Goal: Transaction & Acquisition: Purchase product/service

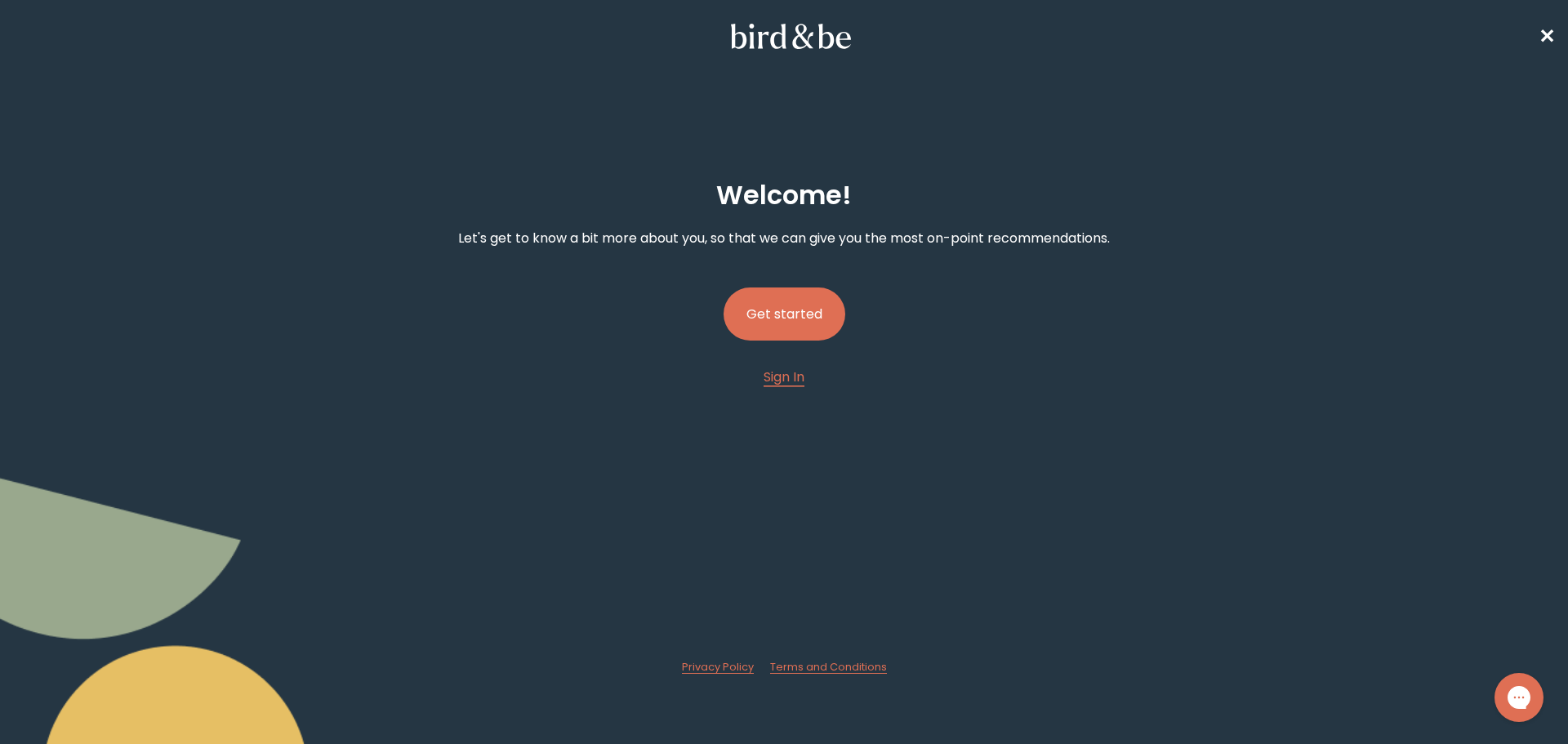
click at [820, 315] on button "Get started" at bounding box center [785, 314] width 122 height 53
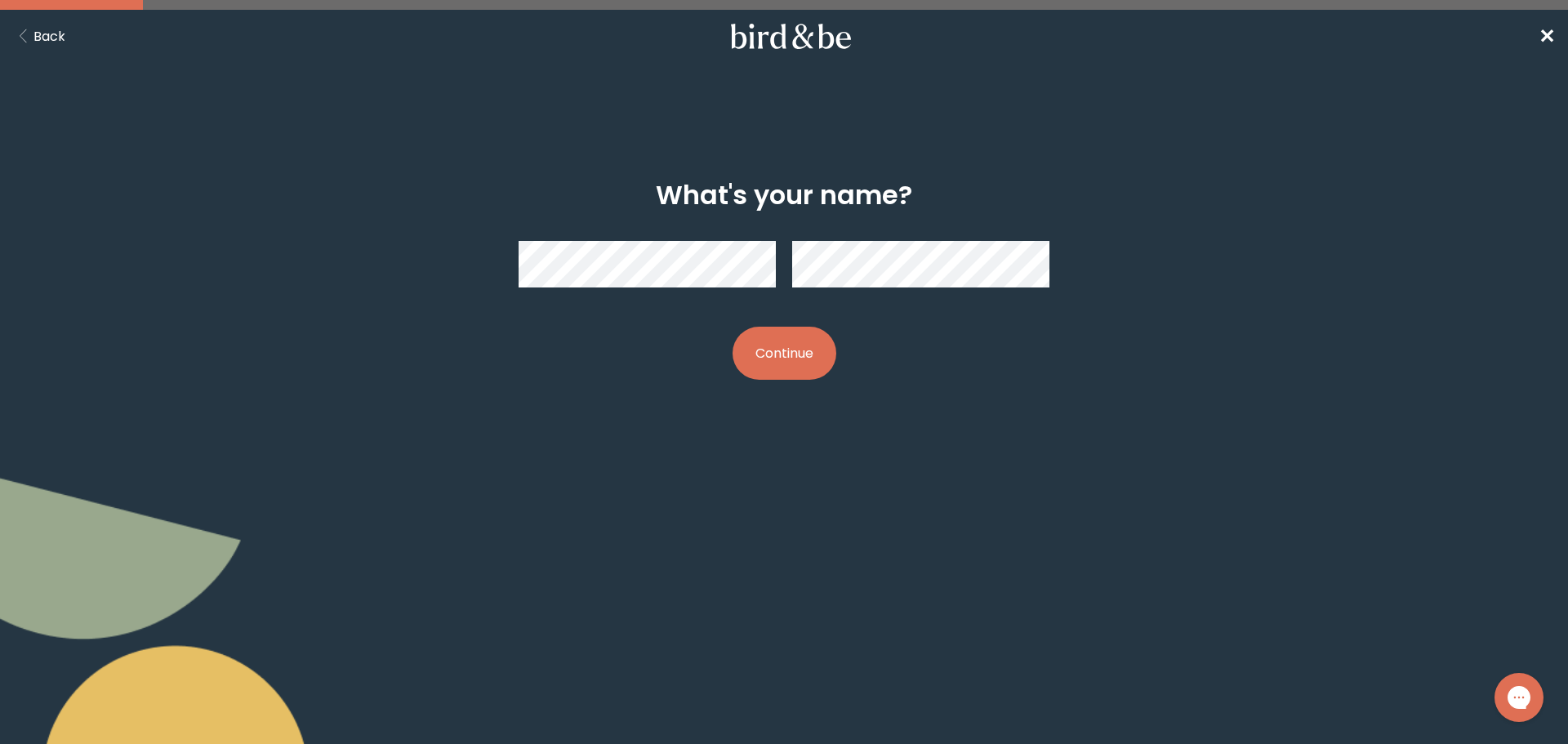
click at [784, 312] on div "What's your name? Continue" at bounding box center [783, 279] width 758 height 252
click at [790, 367] on button "Continue" at bounding box center [785, 353] width 104 height 53
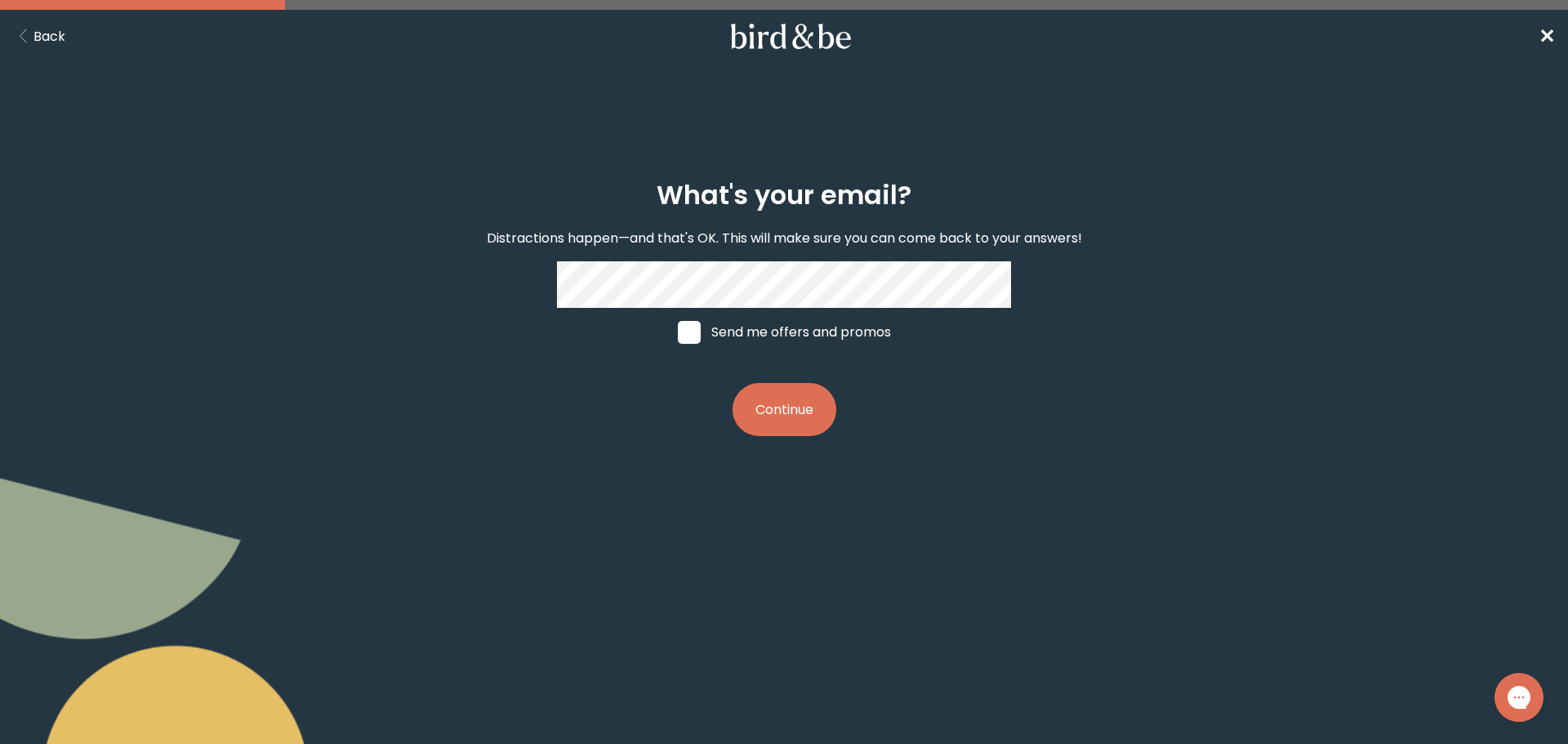
drag, startPoint x: 692, startPoint y: 327, endPoint x: 705, endPoint y: 339, distance: 17.7
click at [690, 327] on span at bounding box center [689, 332] width 23 height 23
click at [678, 331] on input "Send me offers and promos" at bounding box center [677, 331] width 1 height 1
checkbox input "true"
click at [785, 408] on button "Continue" at bounding box center [785, 409] width 104 height 53
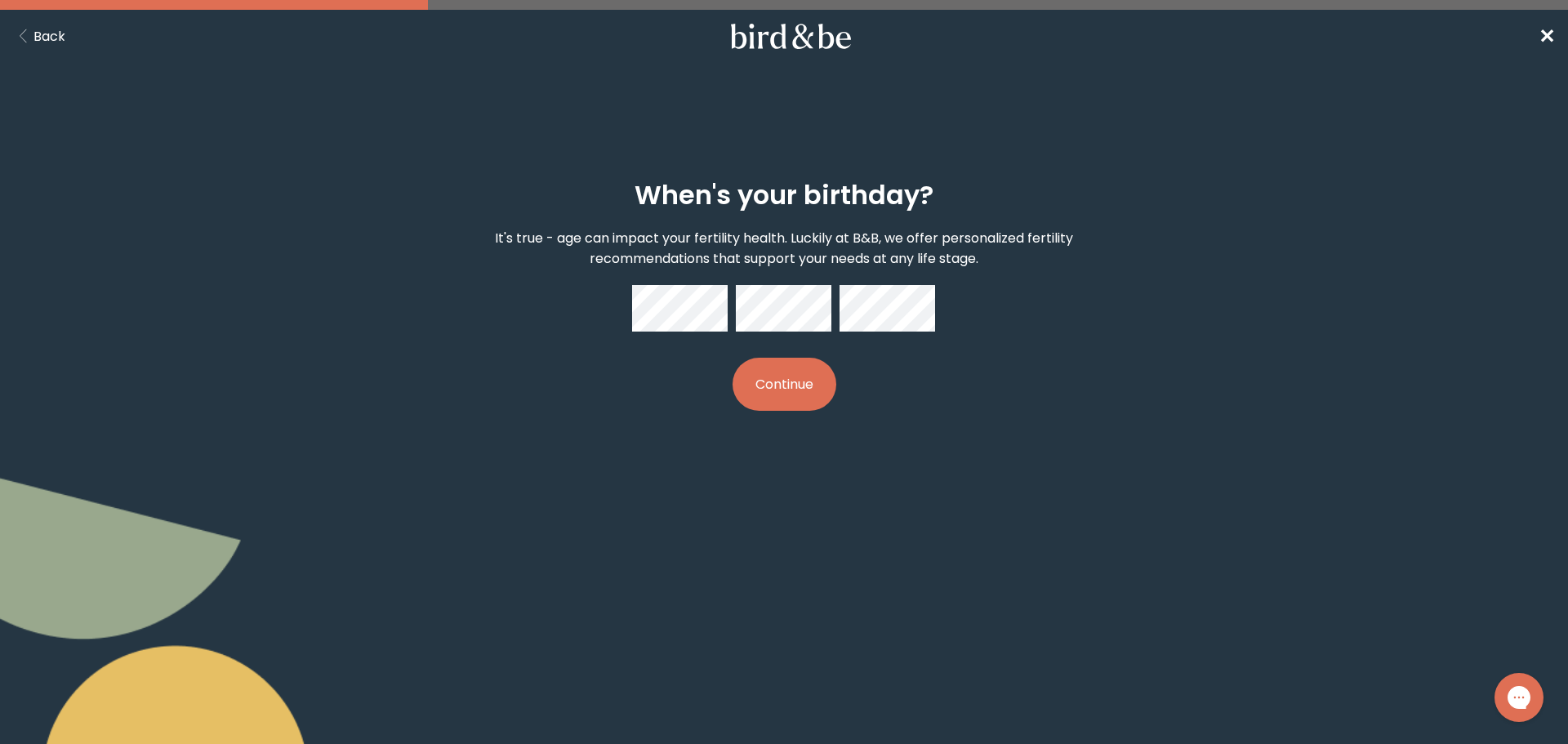
click at [774, 386] on button "Continue" at bounding box center [785, 384] width 104 height 53
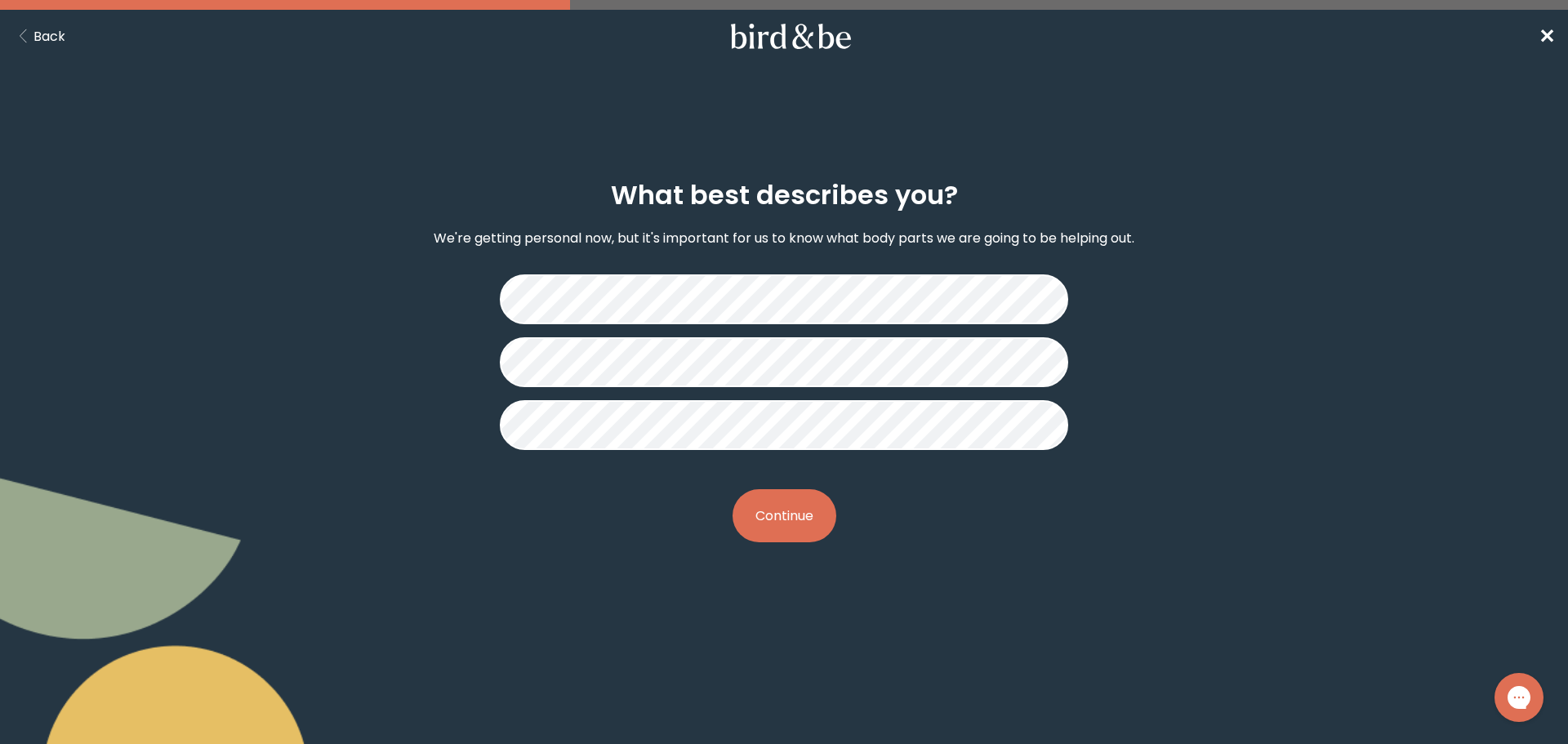
click at [792, 522] on button "Continue" at bounding box center [785, 515] width 104 height 53
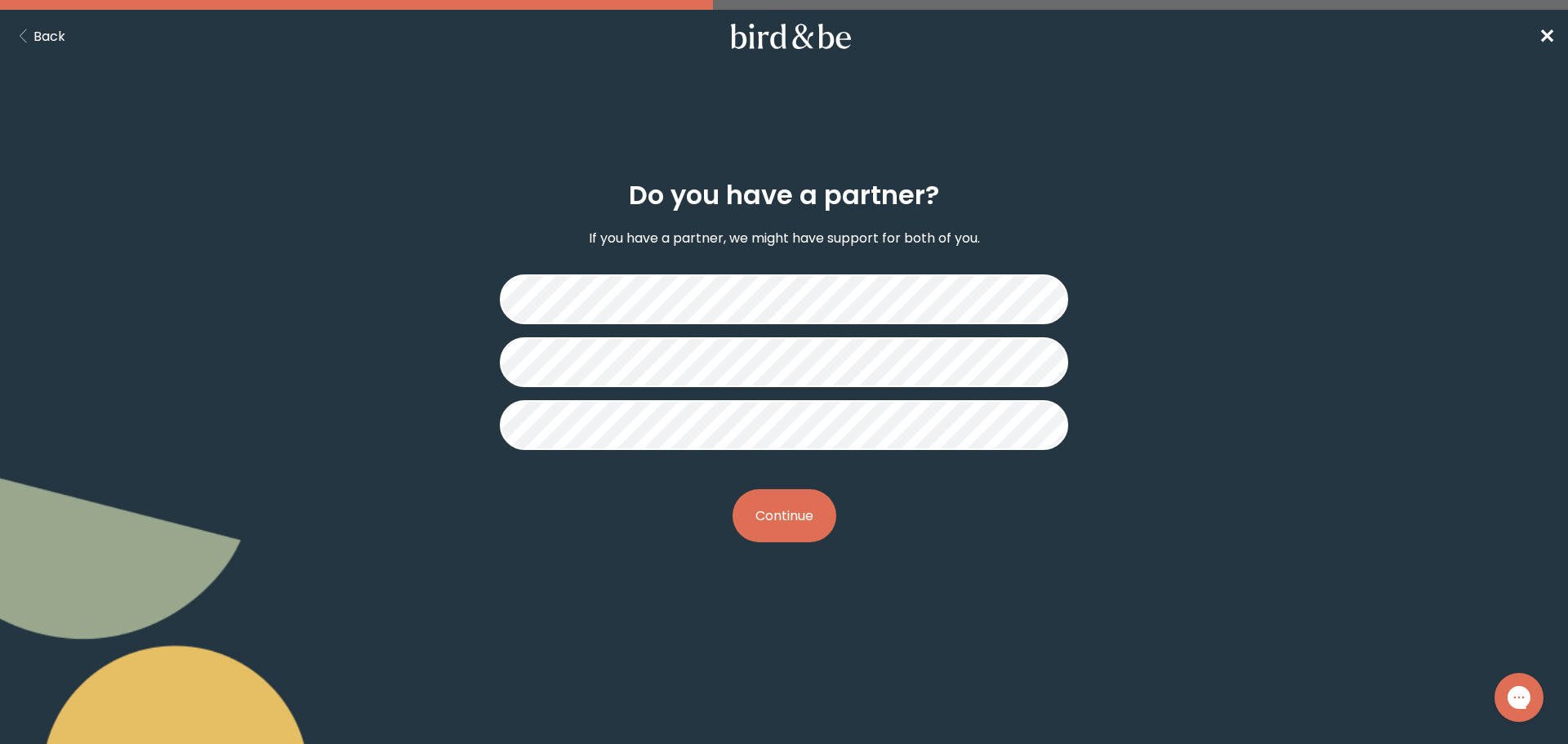
click at [795, 503] on button "Continue" at bounding box center [785, 515] width 104 height 53
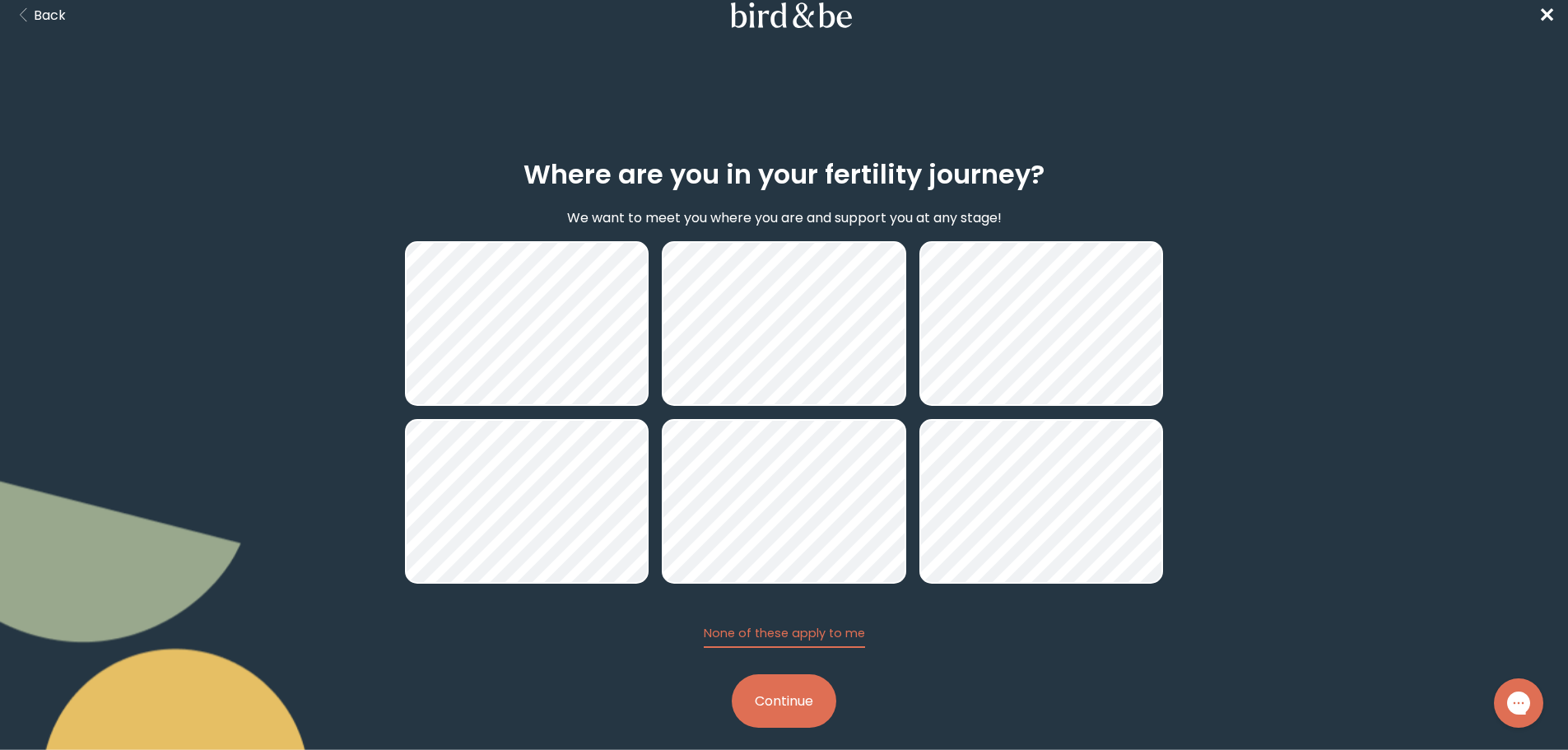
scroll to position [39, 0]
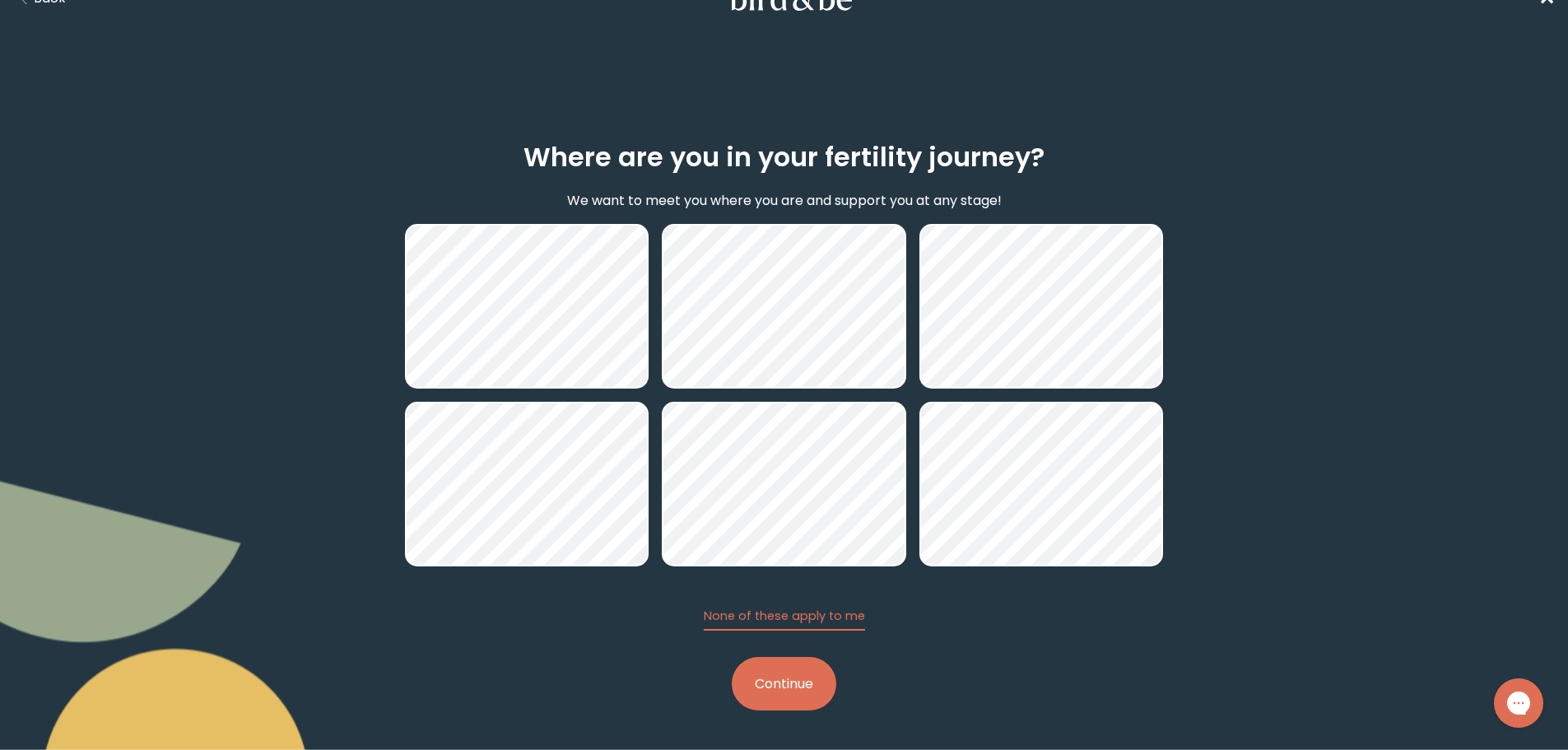
drag, startPoint x: 761, startPoint y: 688, endPoint x: 815, endPoint y: 669, distance: 57.2
click at [764, 686] on button "Continue" at bounding box center [784, 684] width 105 height 53
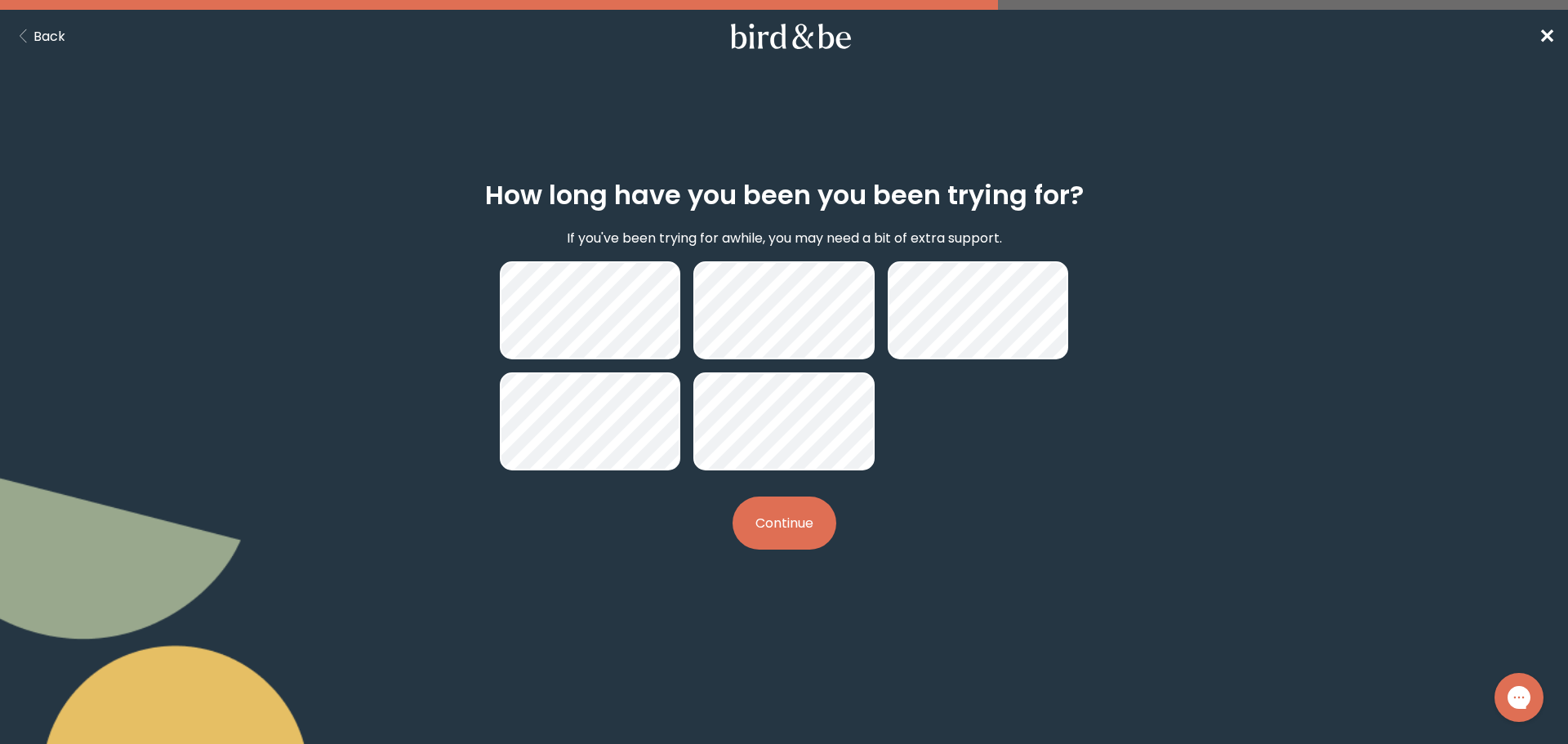
click at [794, 536] on button "Continue" at bounding box center [785, 522] width 104 height 53
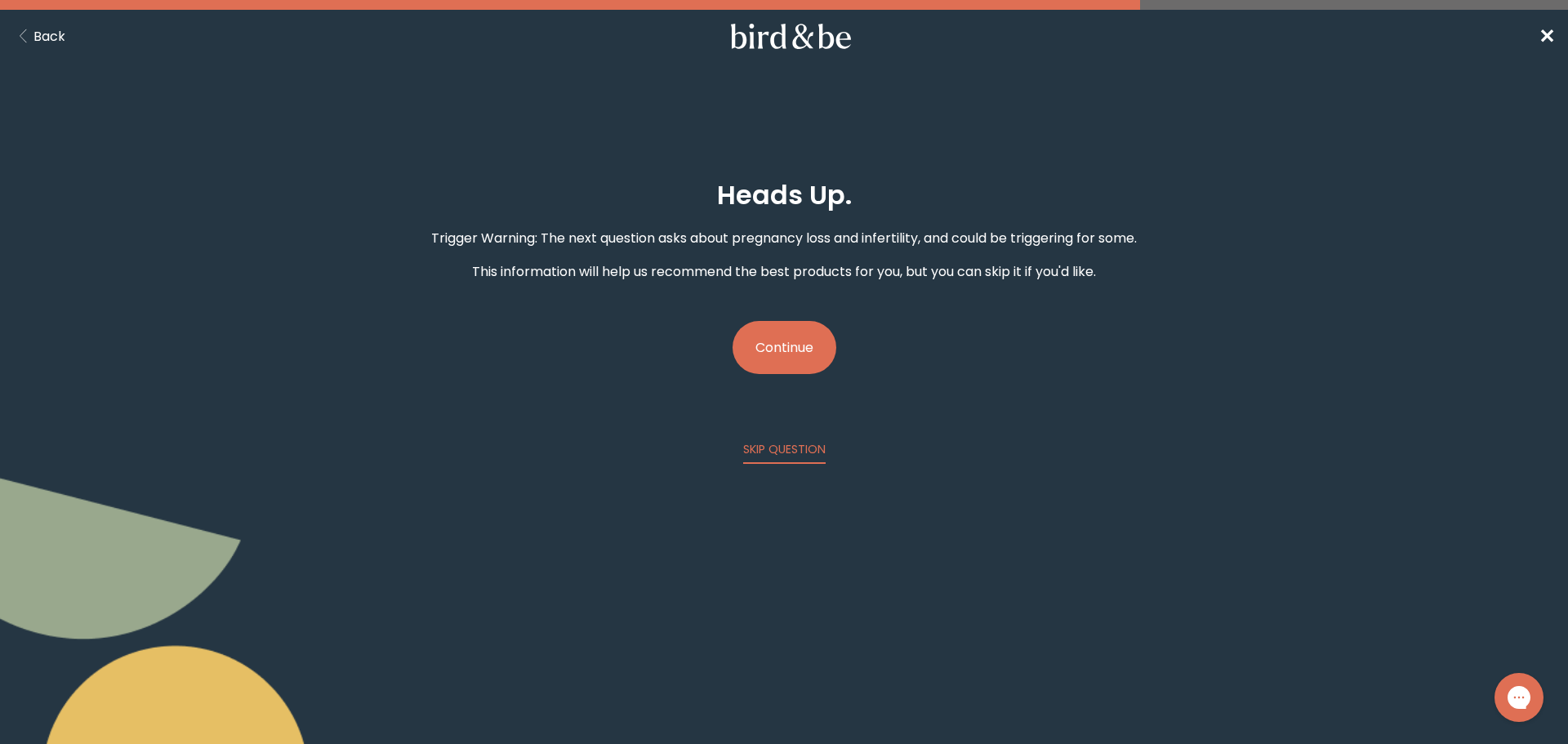
click at [772, 349] on button "Continue" at bounding box center [785, 347] width 104 height 53
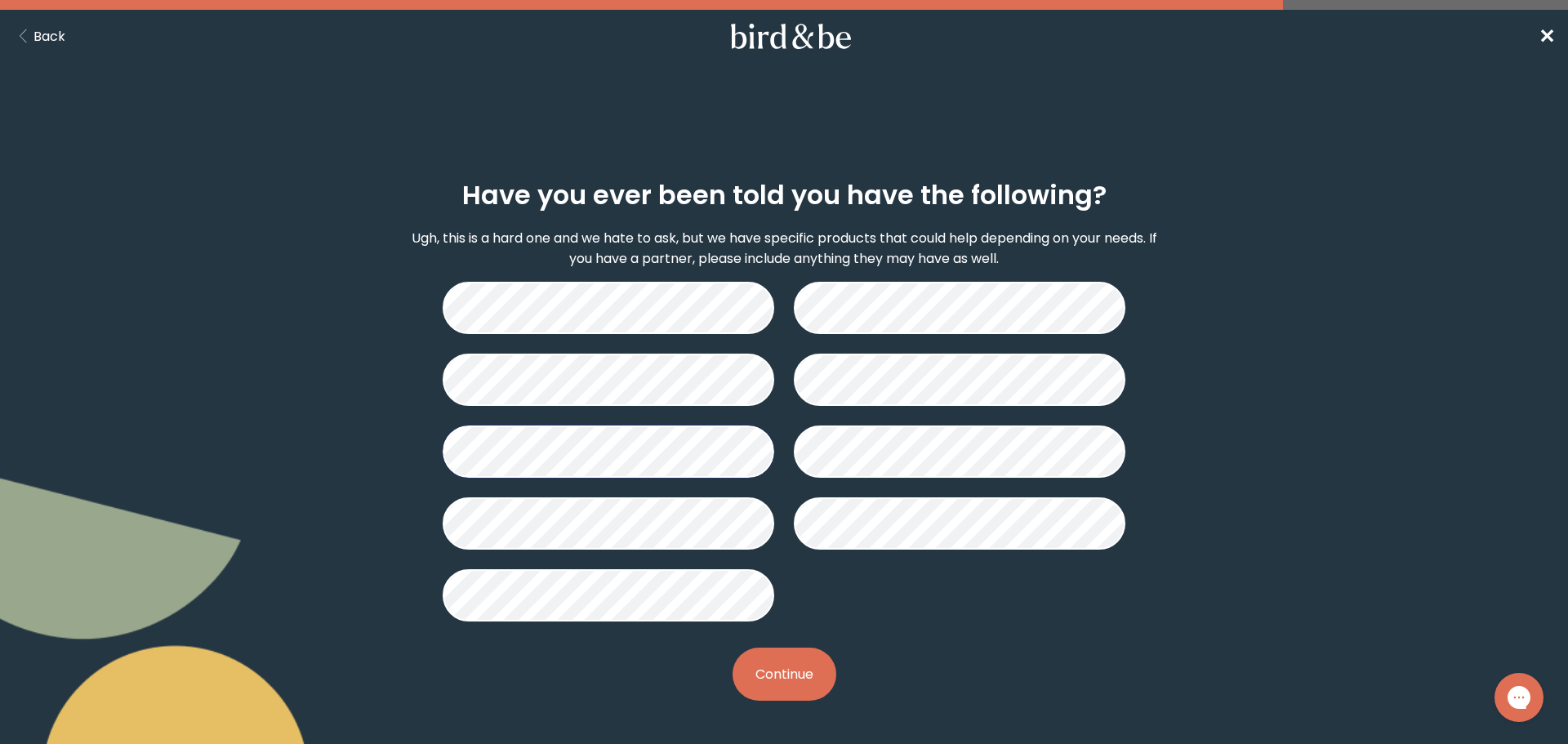
click at [792, 688] on button "Continue" at bounding box center [785, 674] width 104 height 53
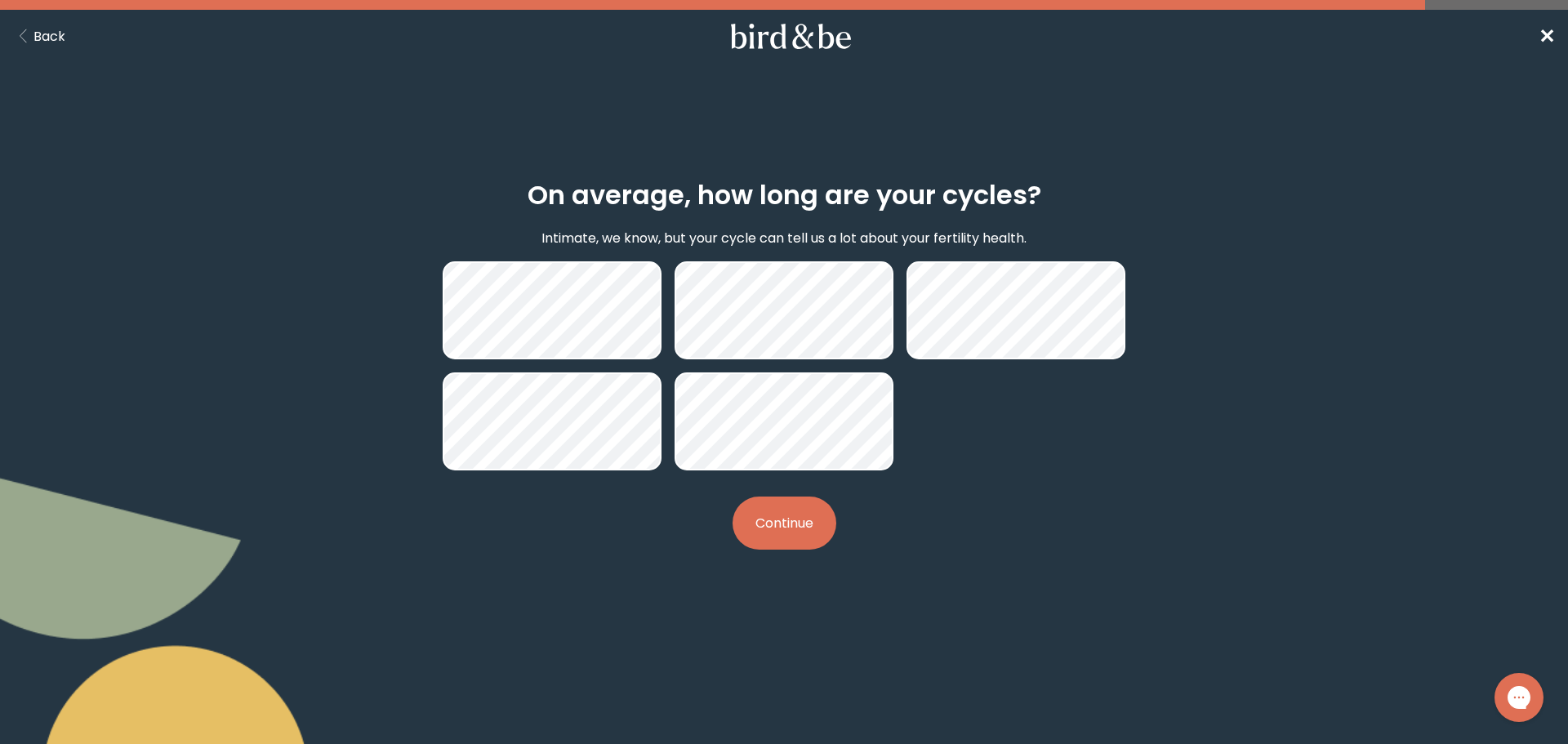
click at [779, 524] on button "Continue" at bounding box center [785, 522] width 104 height 53
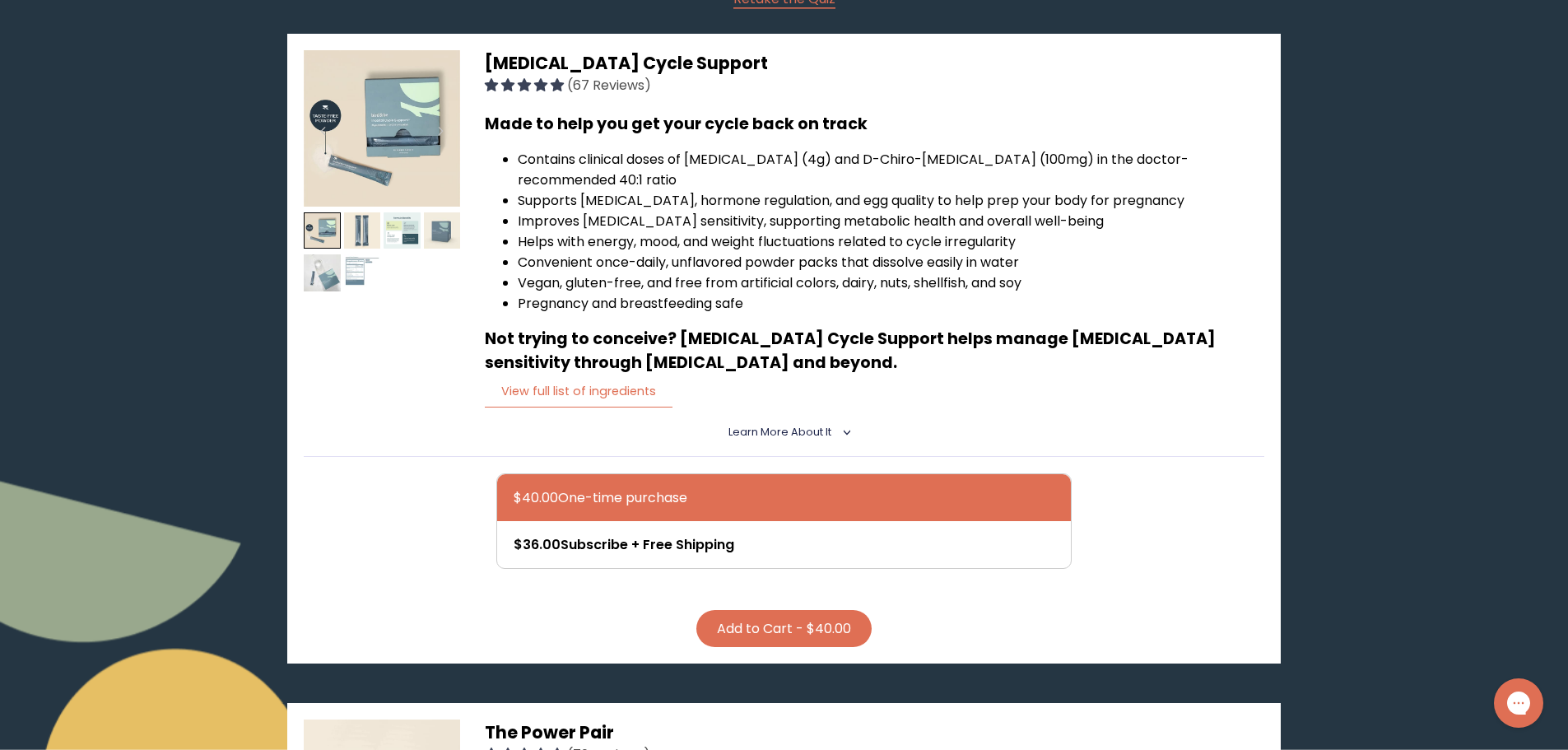
scroll to position [82, 0]
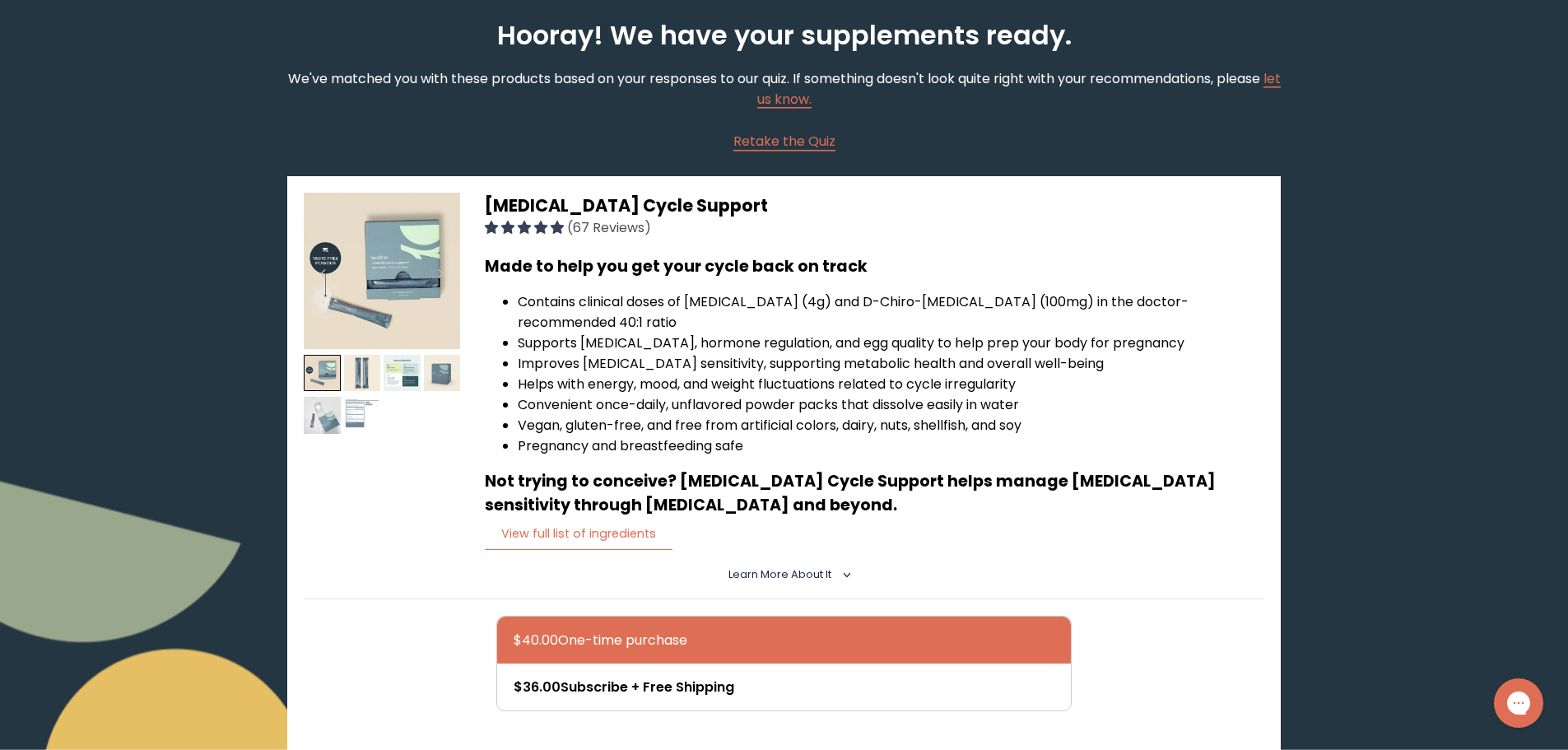
click at [553, 204] on span "Inositol Cycle Support" at bounding box center [627, 205] width 283 height 24
click at [553, 203] on span "Inositol Cycle Support" at bounding box center [627, 205] width 283 height 24
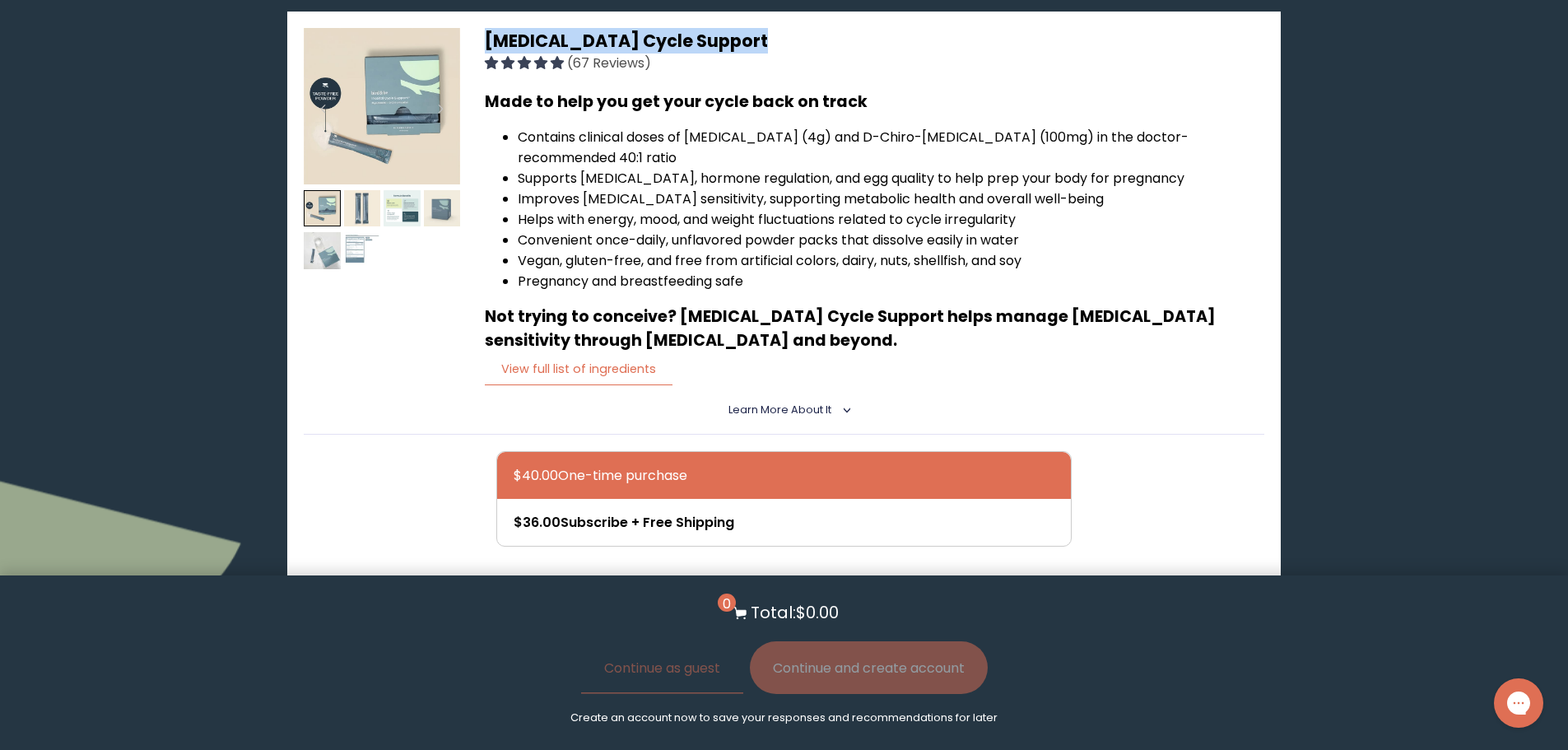
scroll to position [329, 0]
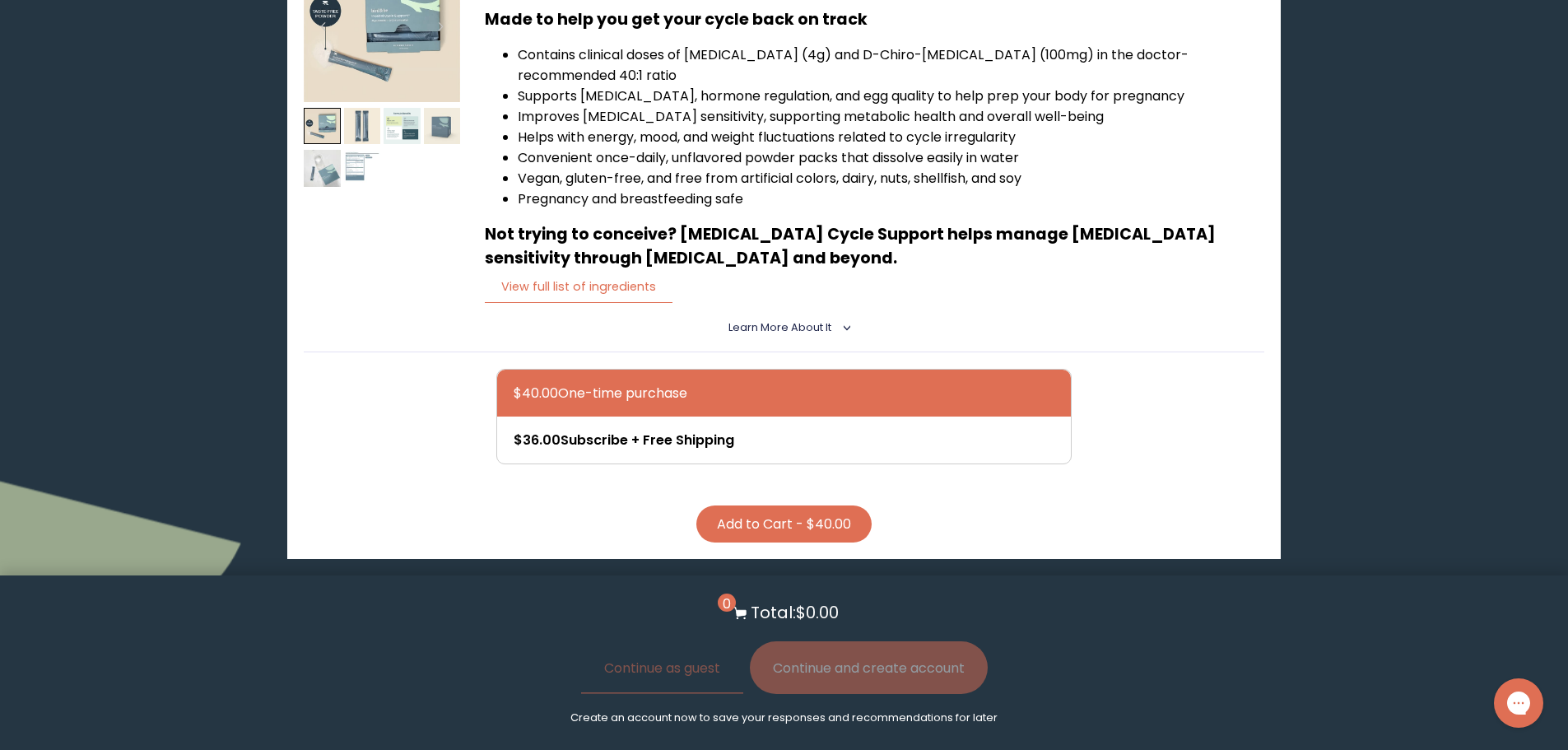
click at [794, 320] on span "Learn More About it" at bounding box center [780, 326] width 103 height 14
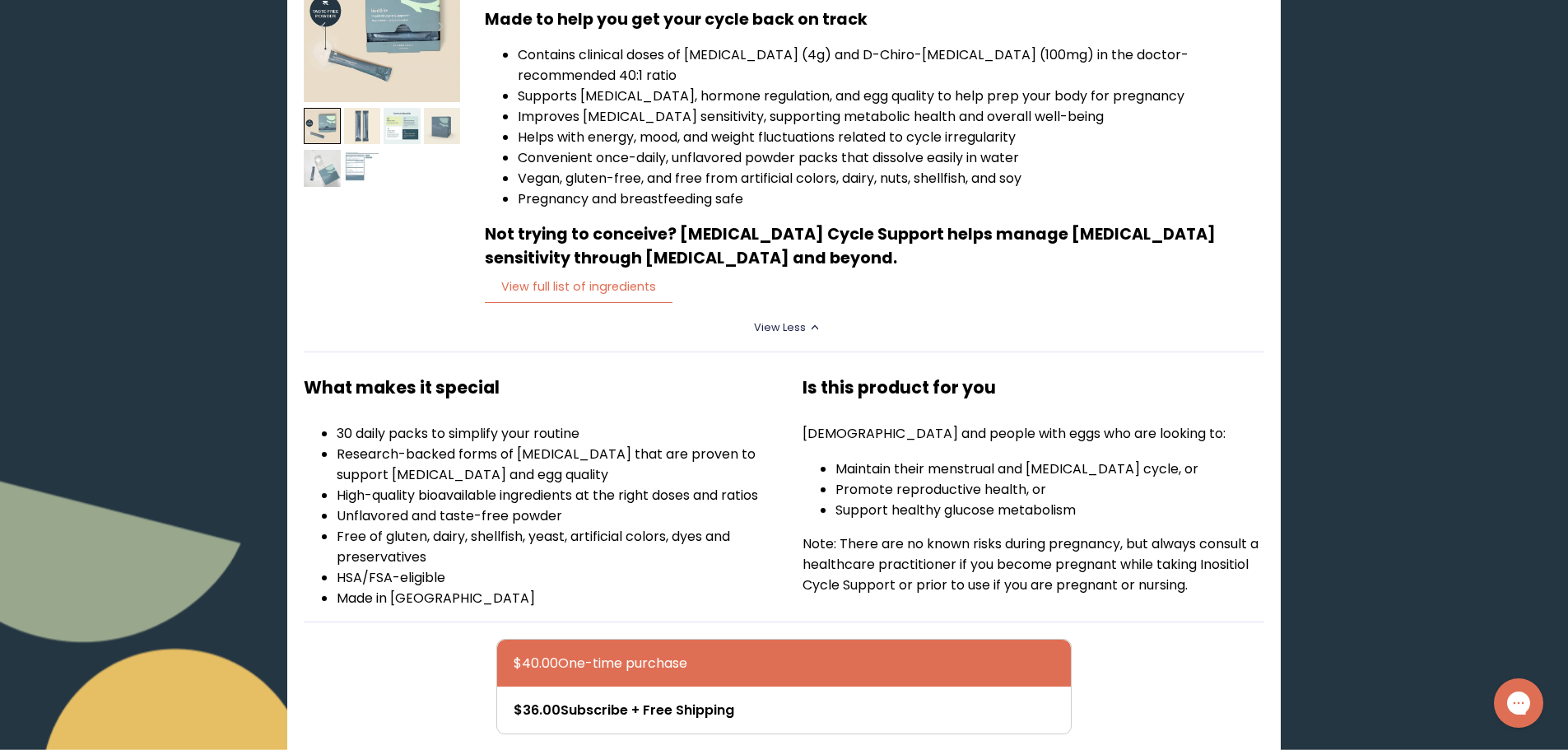
scroll to position [576, 0]
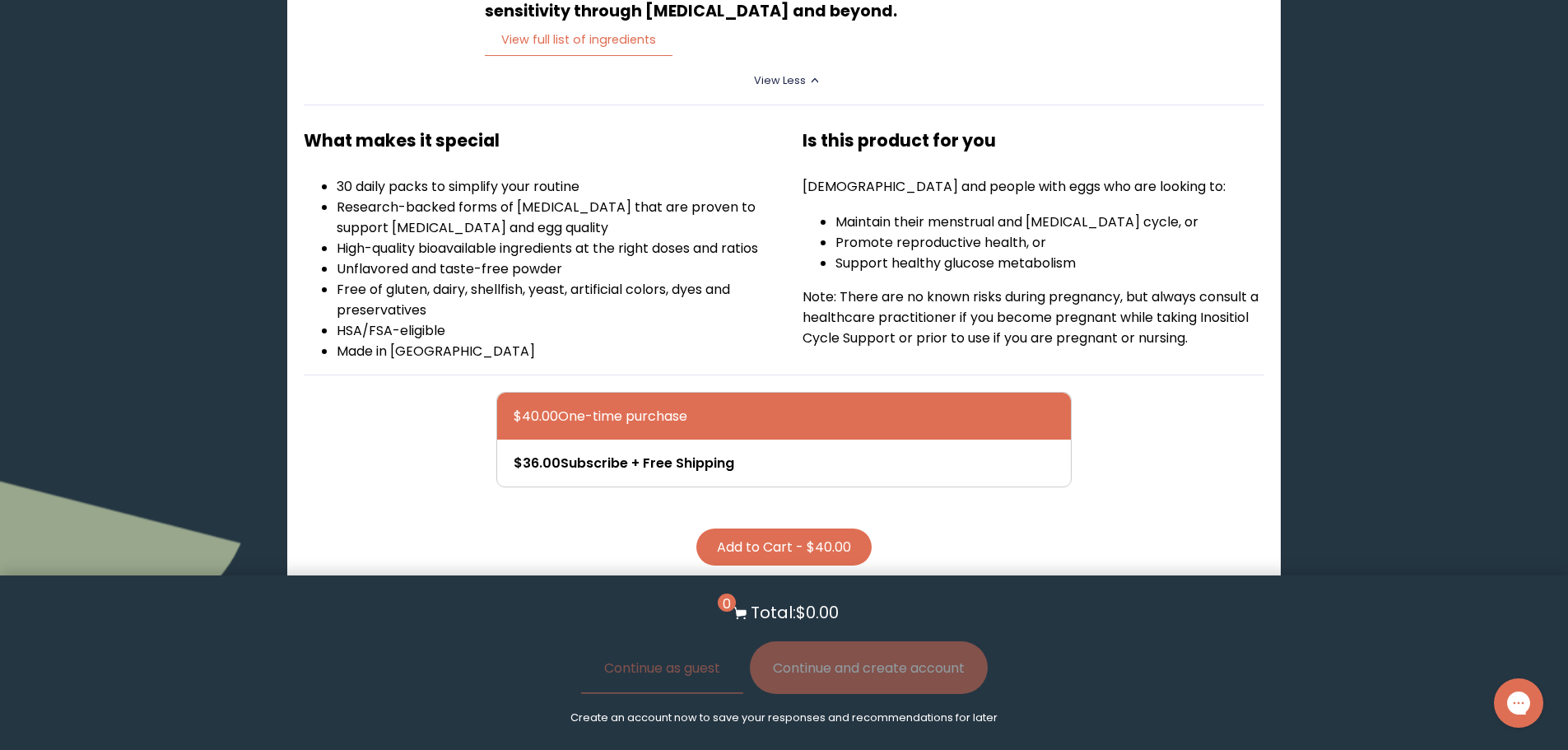
drag, startPoint x: 616, startPoint y: 424, endPoint x: 1092, endPoint y: 329, distance: 485.4
click at [1134, 287] on p "Note: There are no known risks during pregnancy, but always consult a healthcar…" at bounding box center [1034, 317] width 462 height 61
click at [809, 537] on button "Add to Cart - $40.00" at bounding box center [784, 547] width 175 height 37
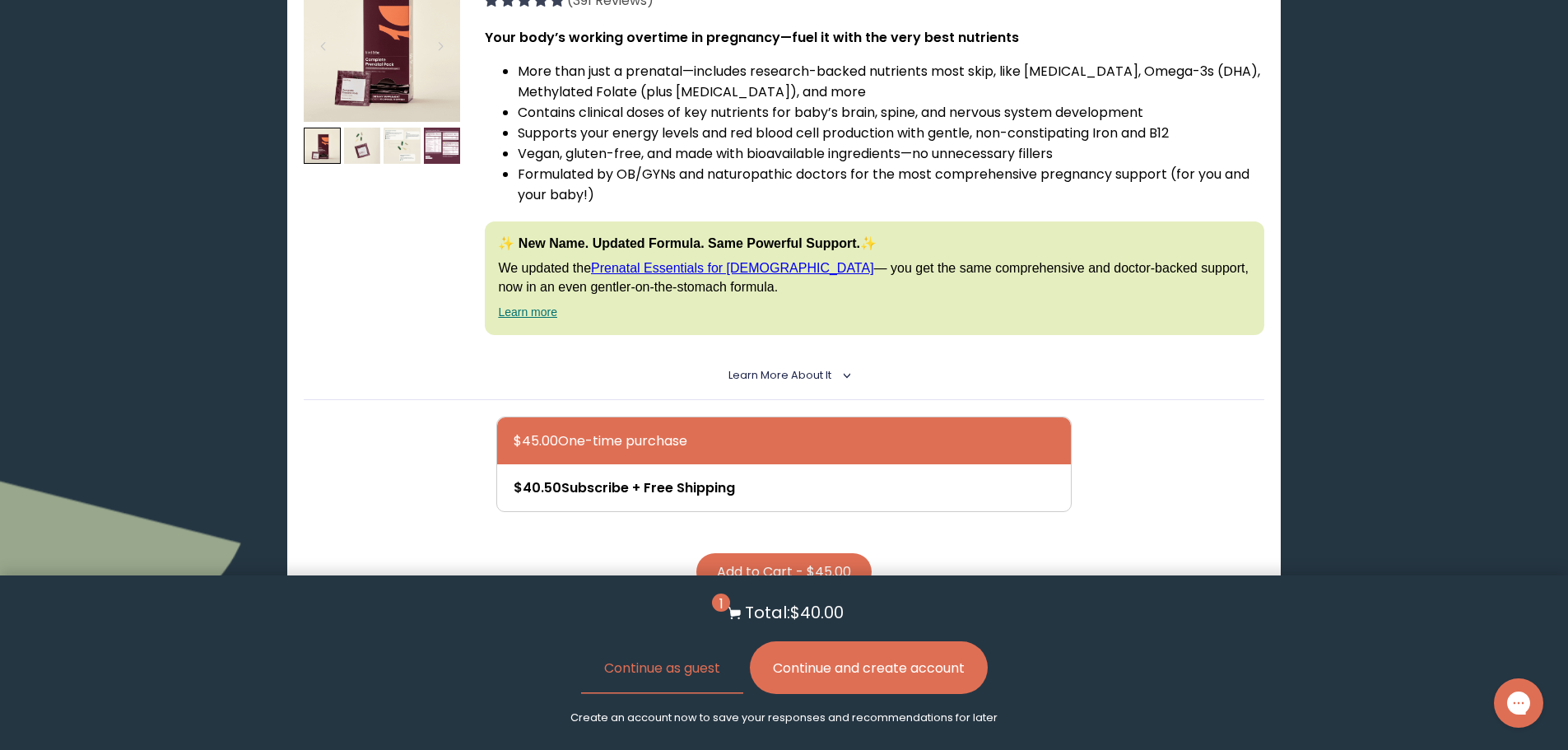
scroll to position [5842, 0]
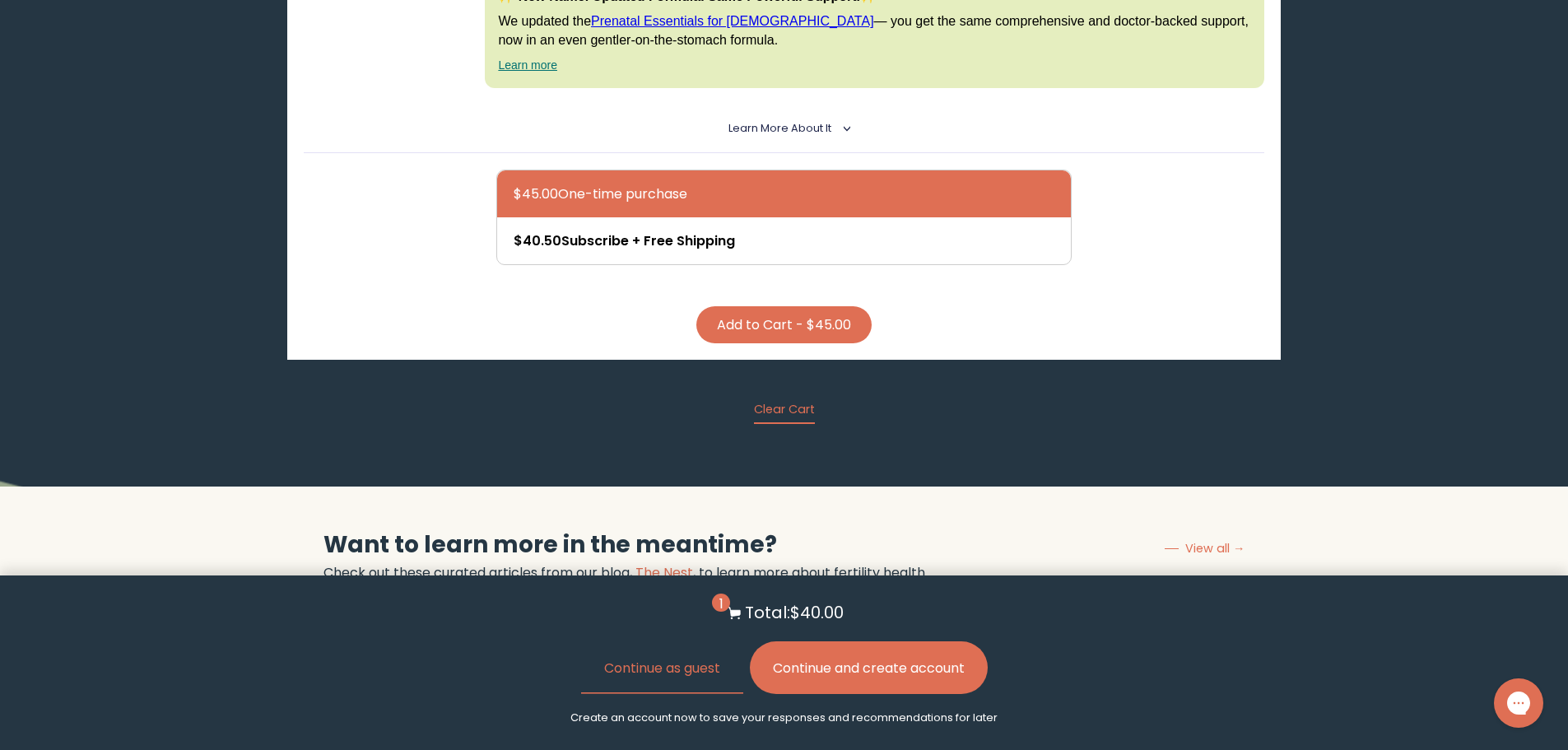
click at [789, 329] on button "Add to Cart - $45.00" at bounding box center [784, 325] width 175 height 37
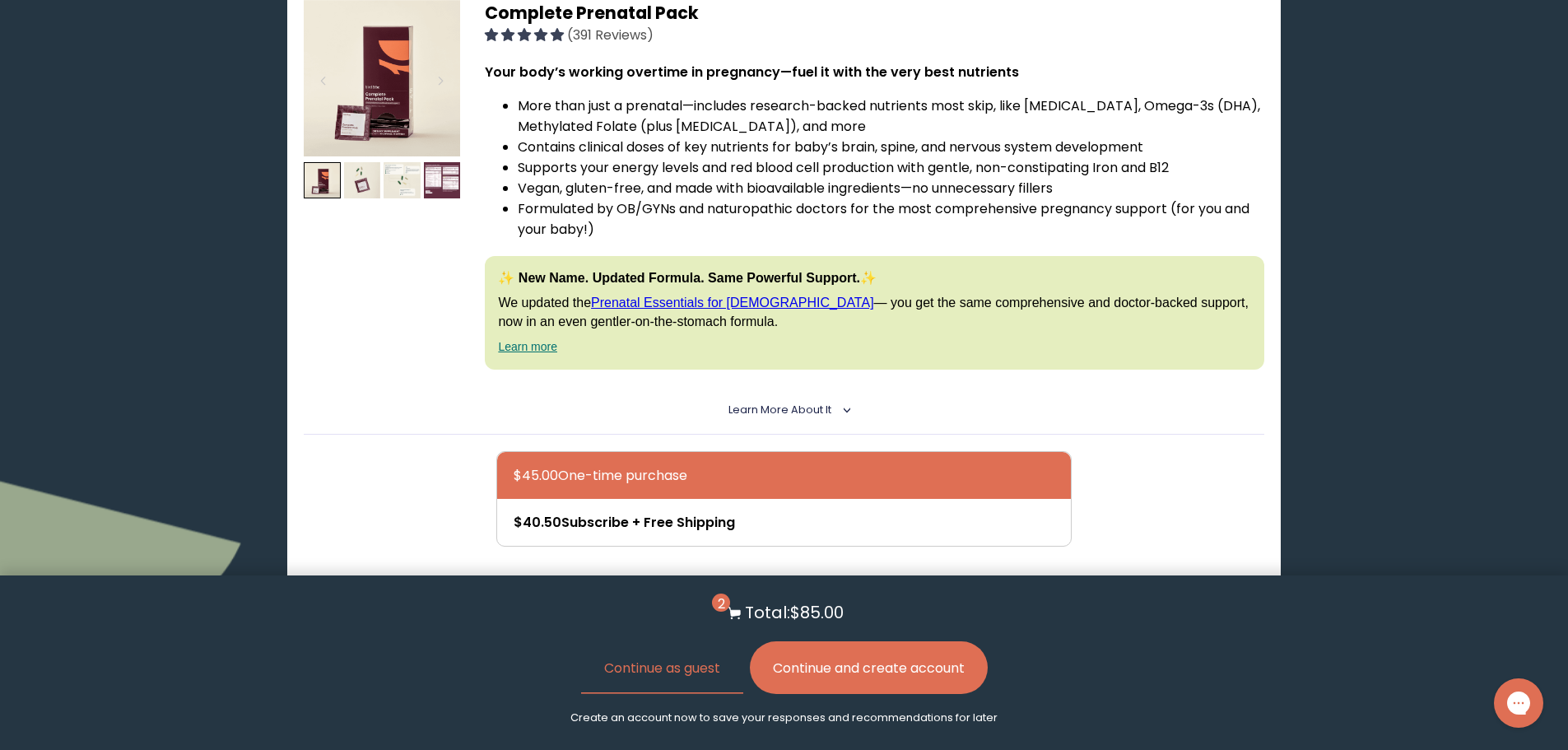
scroll to position [5348, 0]
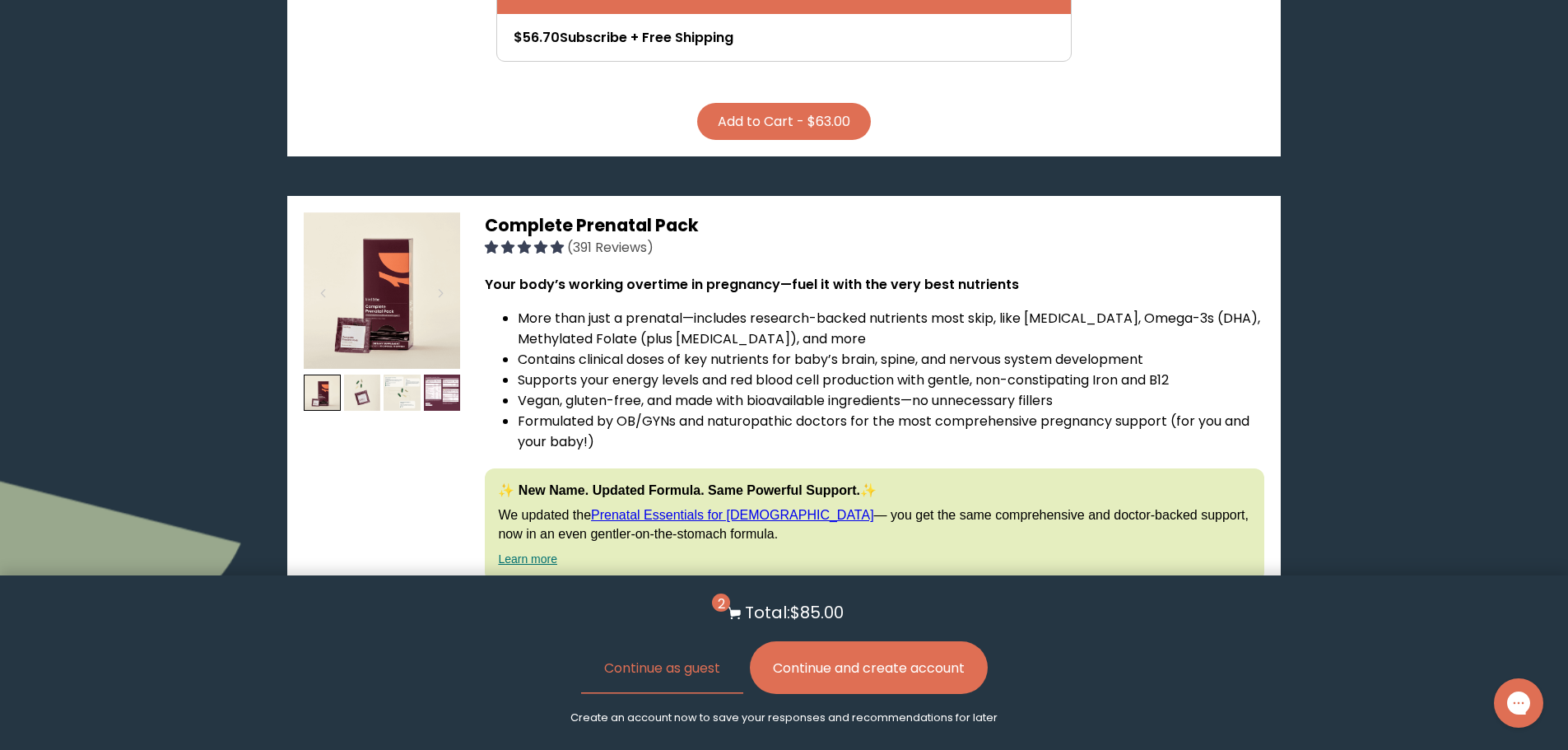
click at [892, 674] on button "Continue and create account" at bounding box center [869, 667] width 238 height 52
